Goal: Task Accomplishment & Management: Manage account settings

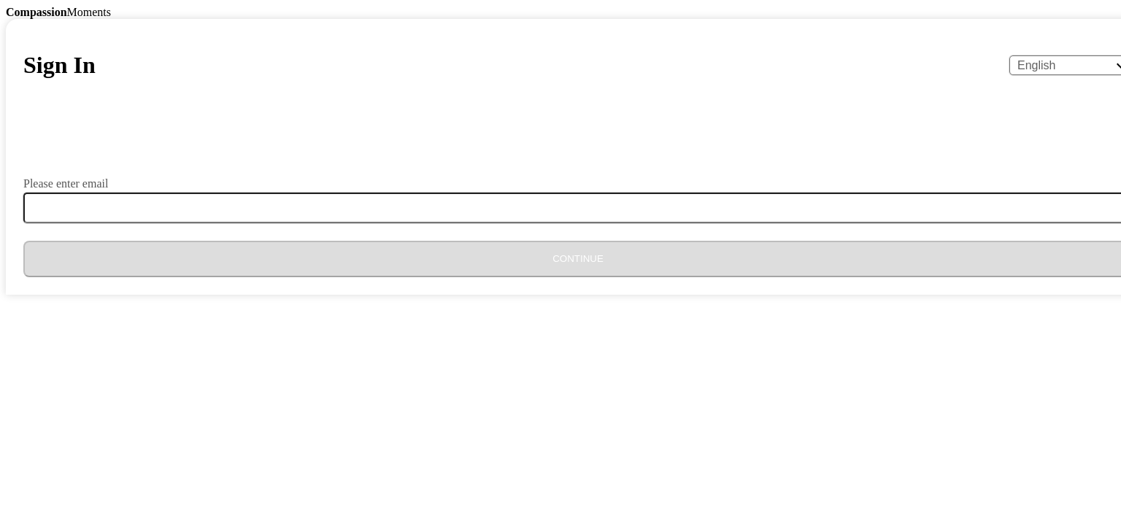
click at [428, 223] on input "Please enter email" at bounding box center [586, 208] width 1127 height 31
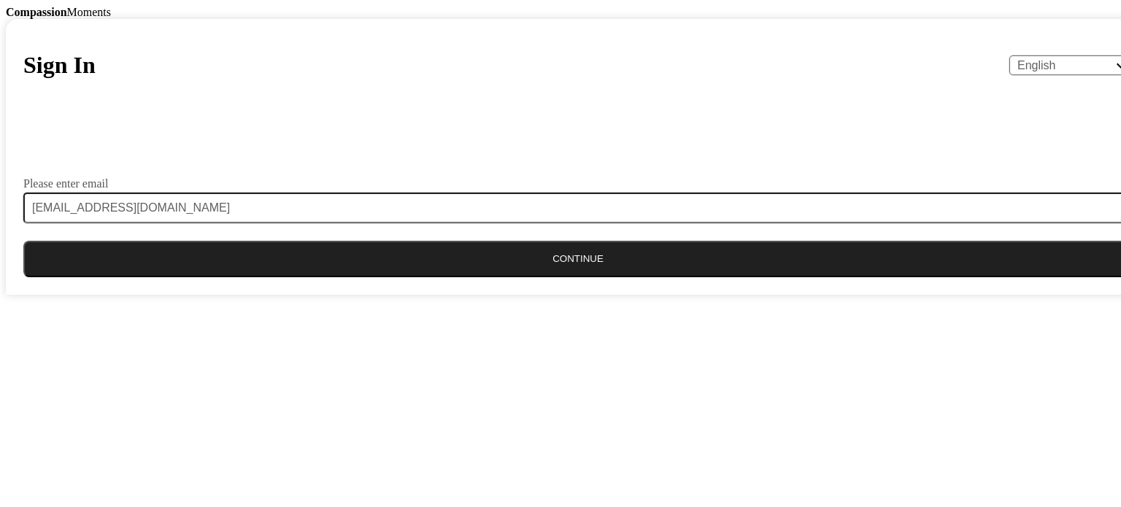
type input "[EMAIL_ADDRESS][DOMAIN_NAME]"
click at [510, 277] on button "Continue" at bounding box center [577, 259] width 1109 height 36
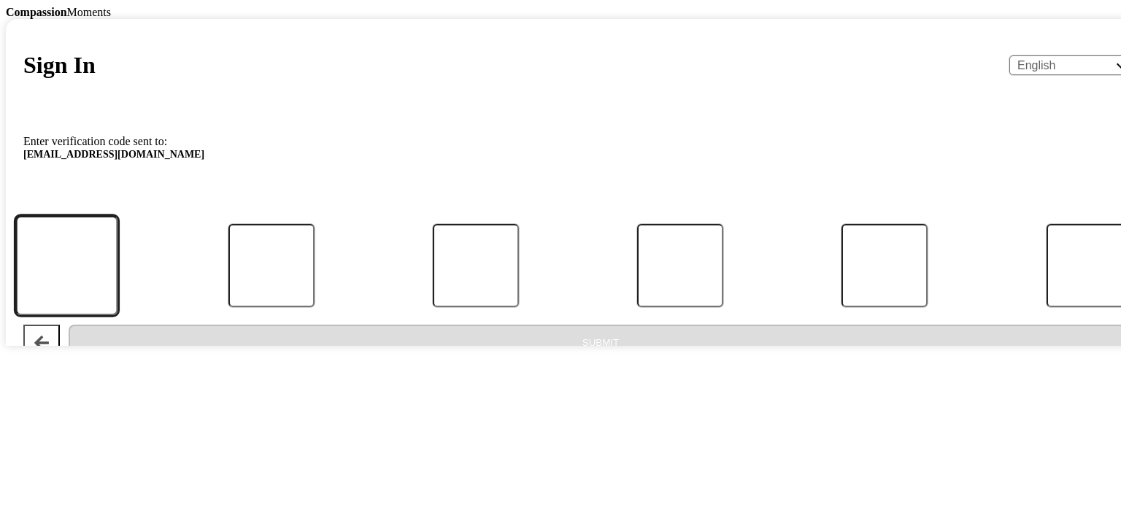
click at [118, 315] on input "Code" at bounding box center [66, 265] width 103 height 100
type input "3"
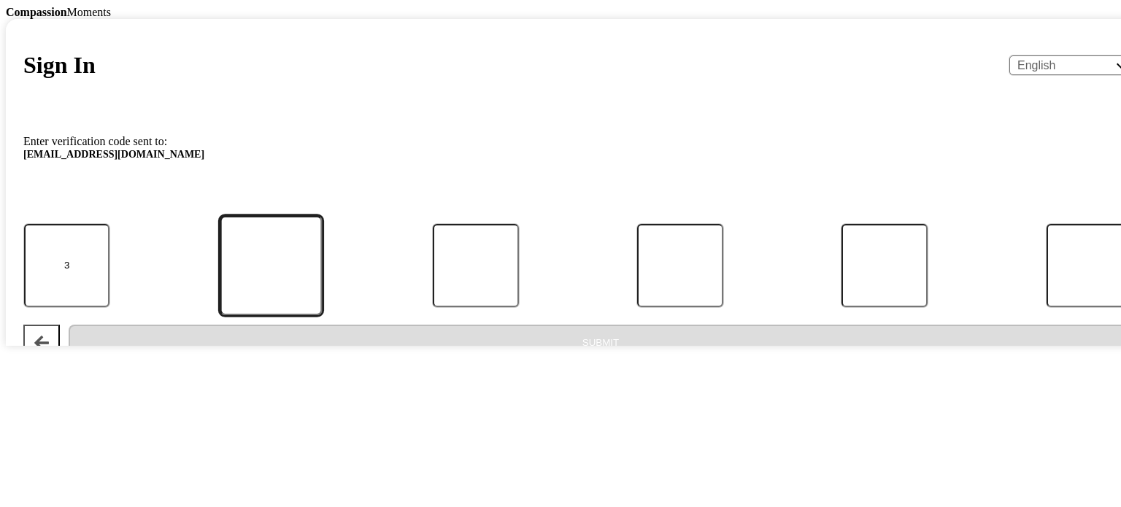
type input "7"
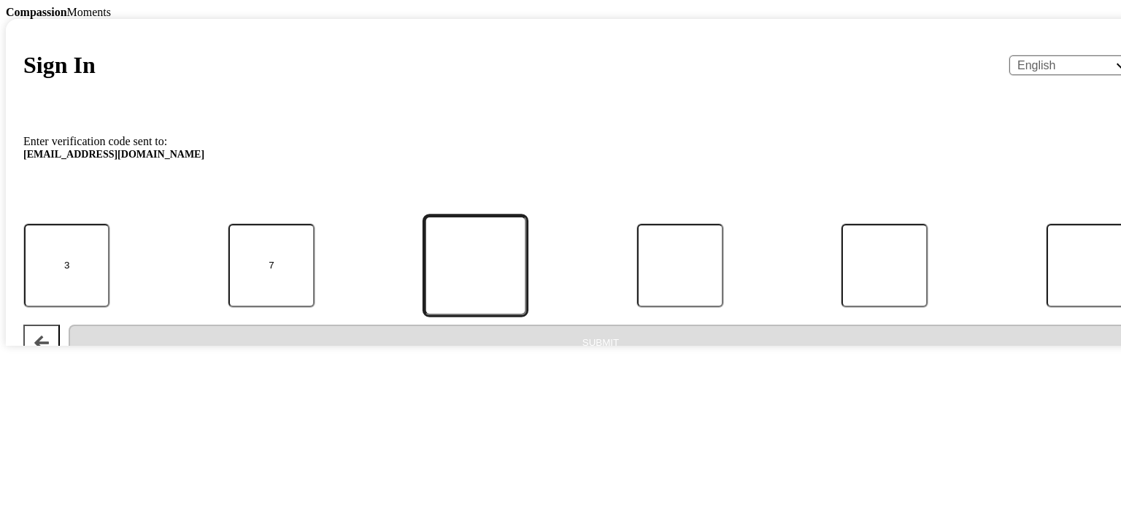
type input "0"
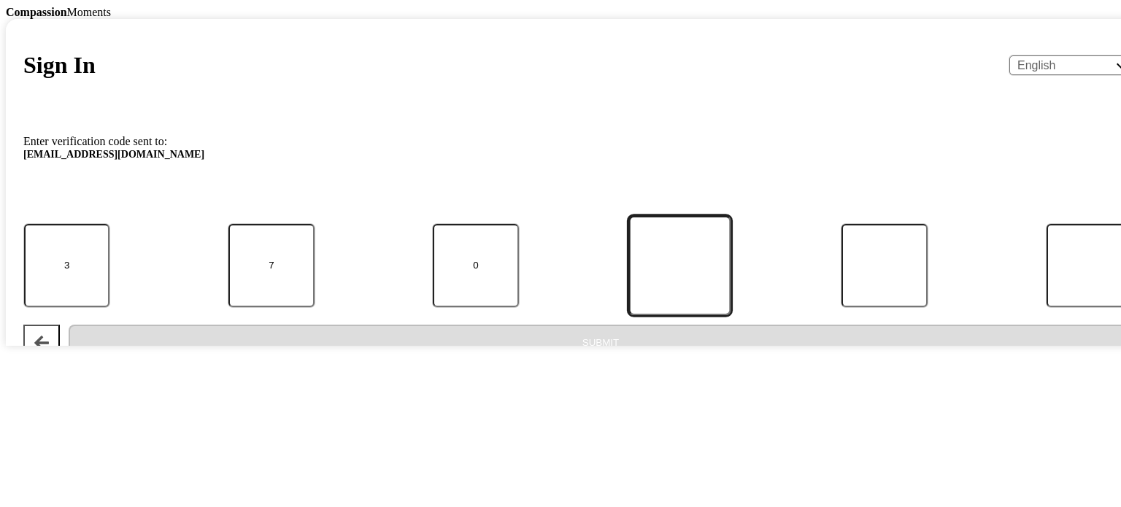
type input "1"
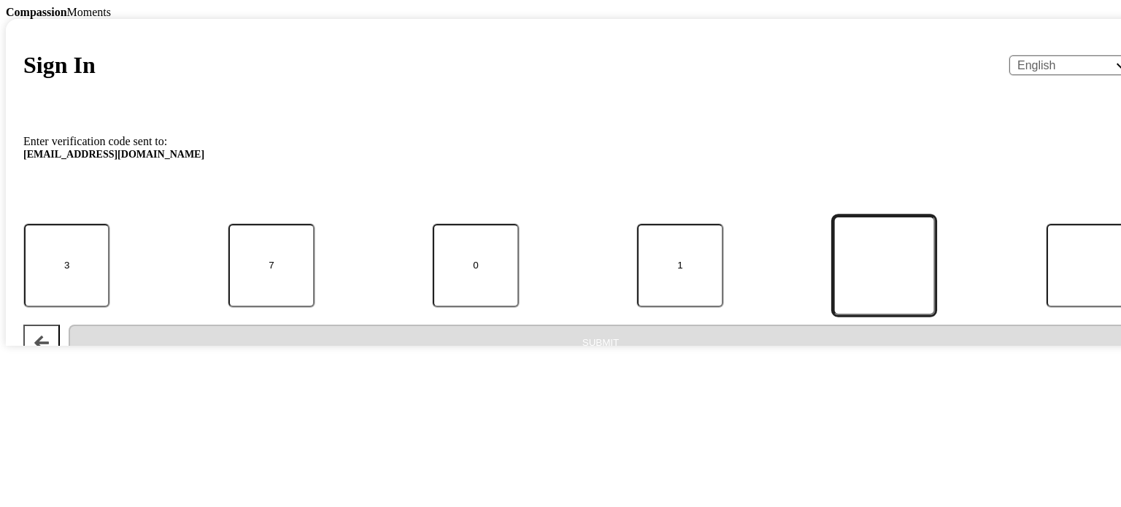
type input "0"
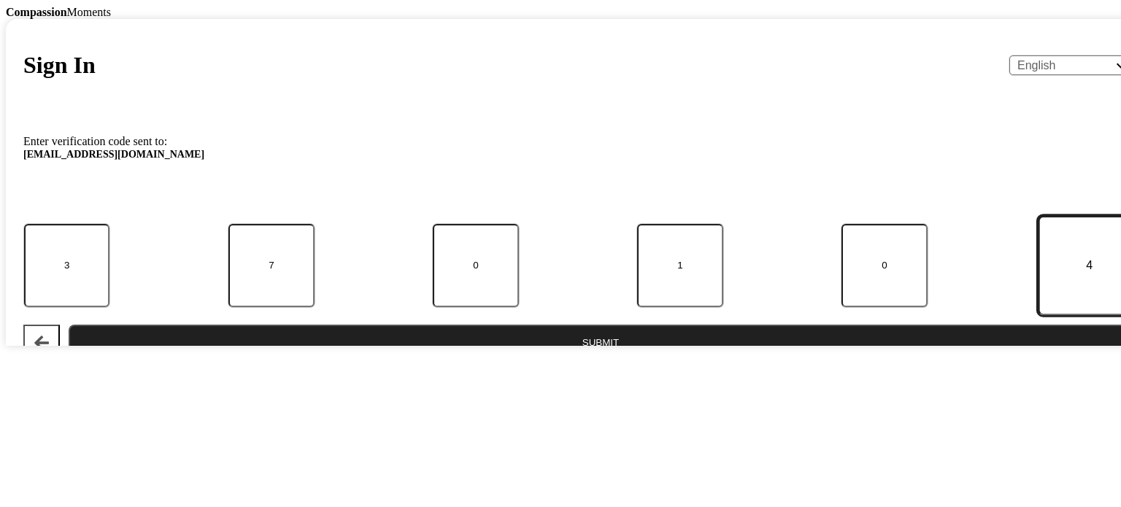
type input "4"
click at [619, 361] on button "Submit" at bounding box center [601, 343] width 1064 height 36
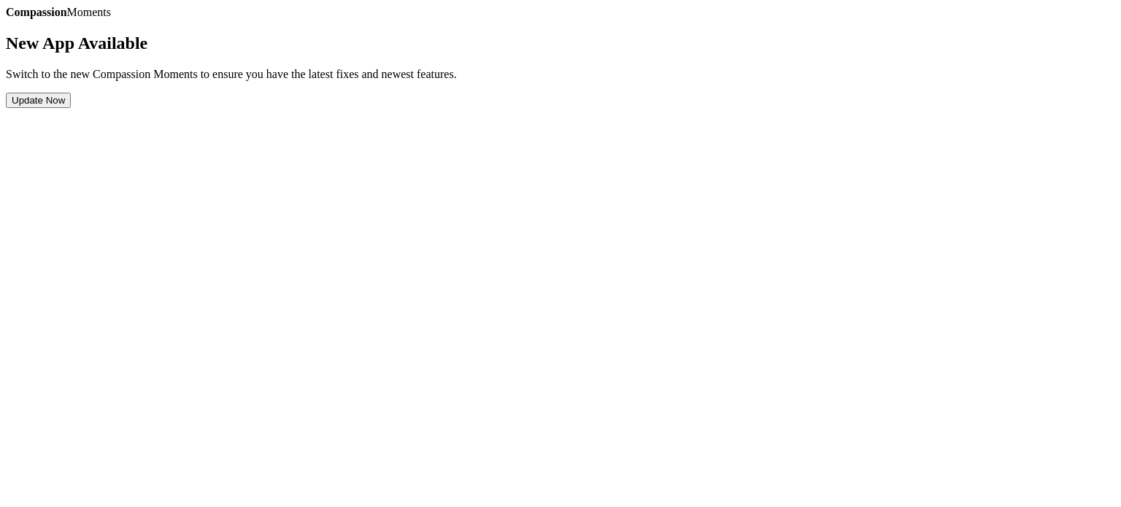
click at [71, 108] on button "Update Now" at bounding box center [38, 100] width 65 height 15
